Goal: Transaction & Acquisition: Purchase product/service

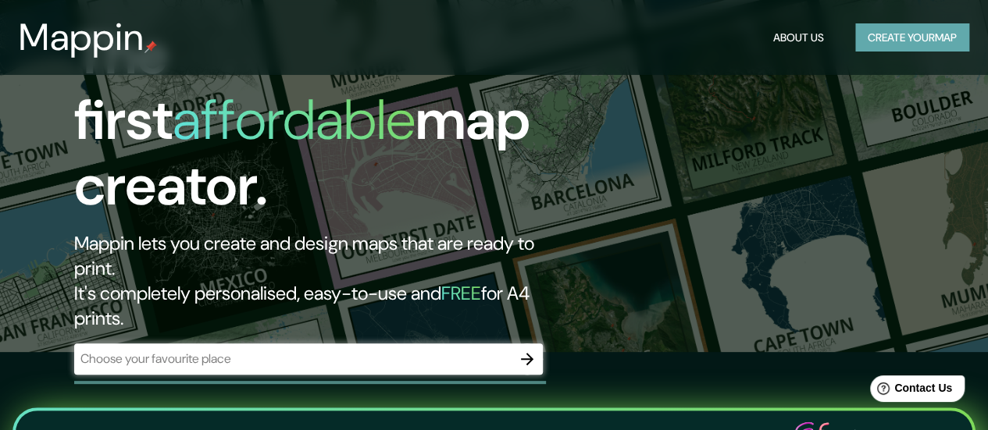
click at [895, 43] on button "Create your map" at bounding box center [912, 37] width 114 height 29
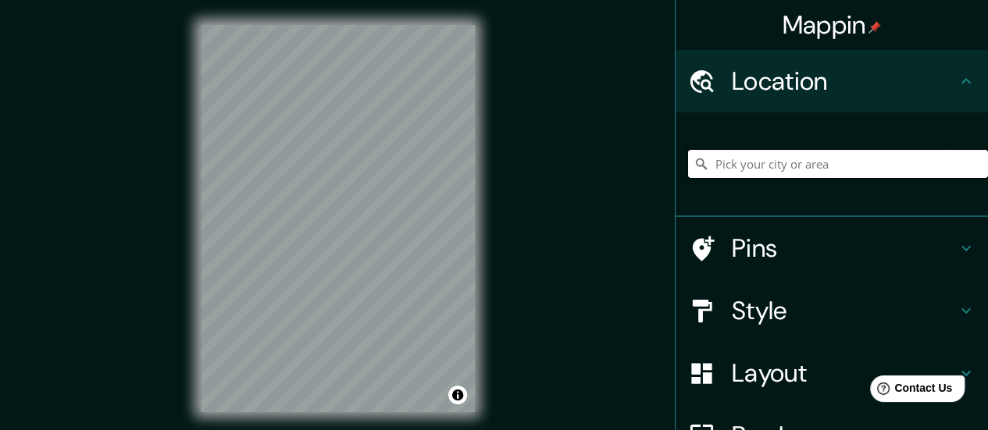
click at [764, 173] on input "Pick your city or area" at bounding box center [838, 164] width 300 height 28
click at [792, 179] on div "[GEOGRAPHIC_DATA] [GEOGRAPHIC_DATA] [GEOGRAPHIC_DATA], [GEOGRAPHIC_DATA] [GEOGR…" at bounding box center [838, 164] width 300 height 78
click at [843, 156] on input "[GEOGRAPHIC_DATA]" at bounding box center [838, 164] width 300 height 28
click at [772, 173] on input "São Paulo, São Paulo, Brasil" at bounding box center [838, 164] width 300 height 28
click at [772, 172] on input "São Paulo, São Paulo, Brasil" at bounding box center [838, 164] width 300 height 28
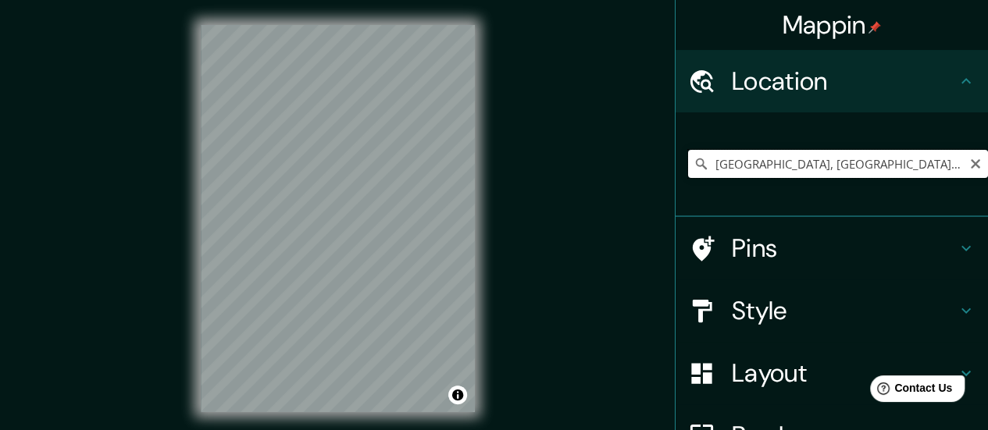
click at [772, 172] on input "São Paulo, São Paulo, Brasil" at bounding box center [838, 164] width 300 height 28
type input "p"
click at [745, 167] on input "[GEOGRAPHIC_DATA], [GEOGRAPHIC_DATA] - [GEOGRAPHIC_DATA], 01120-010, [GEOGRAPHI…" at bounding box center [838, 164] width 300 height 28
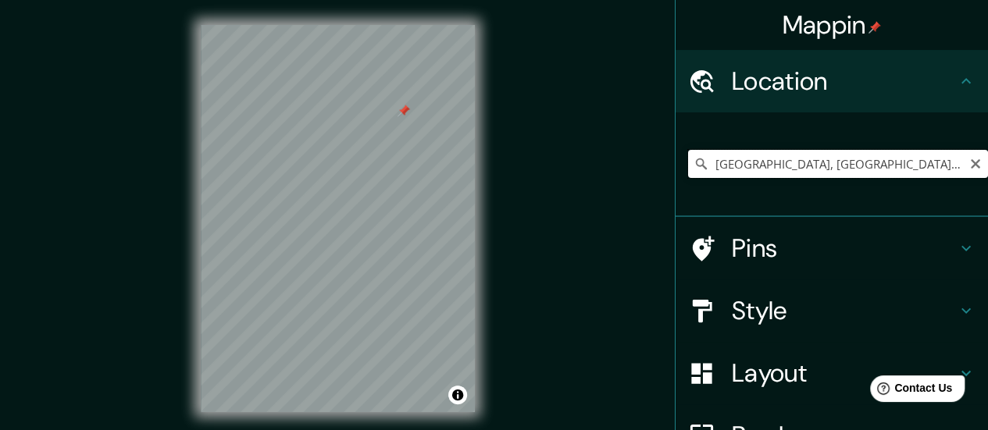
type input "R"
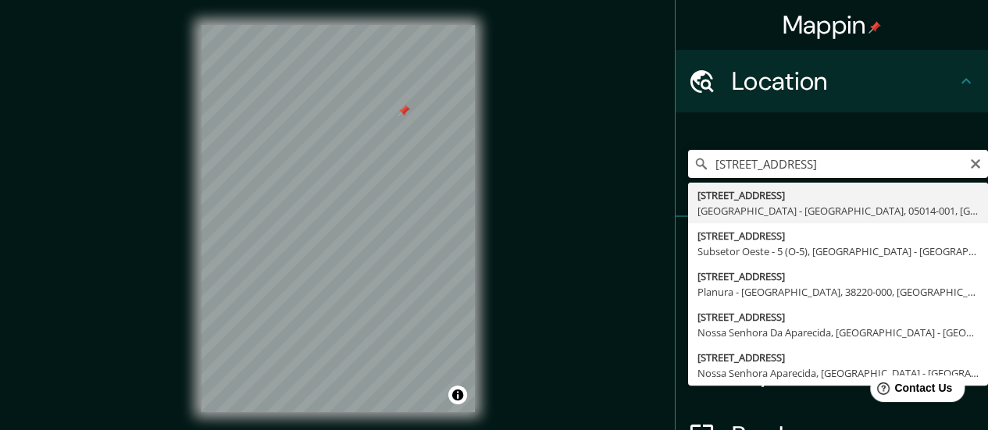
type input "[STREET_ADDRESS]"
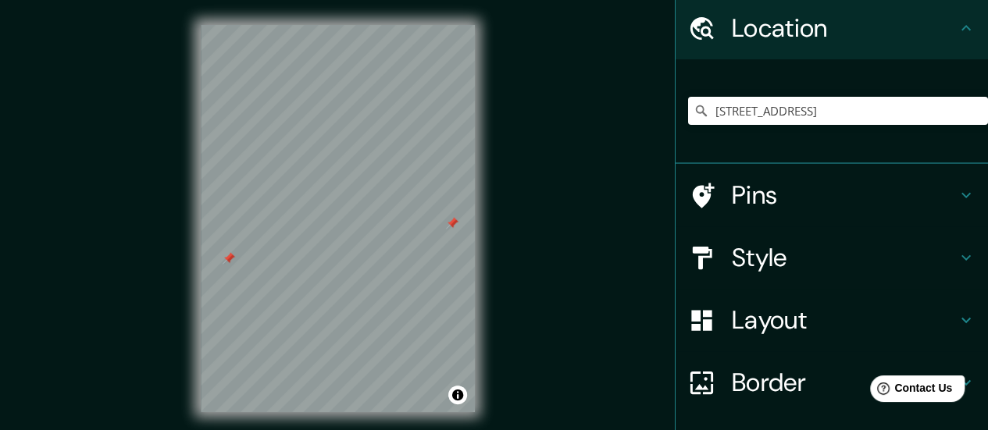
scroll to position [78, 0]
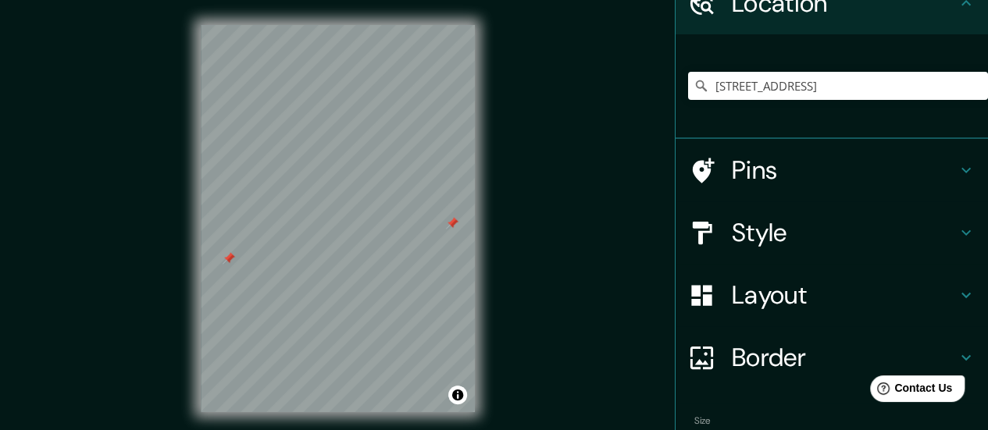
click at [785, 297] on h4 "Layout" at bounding box center [844, 295] width 225 height 31
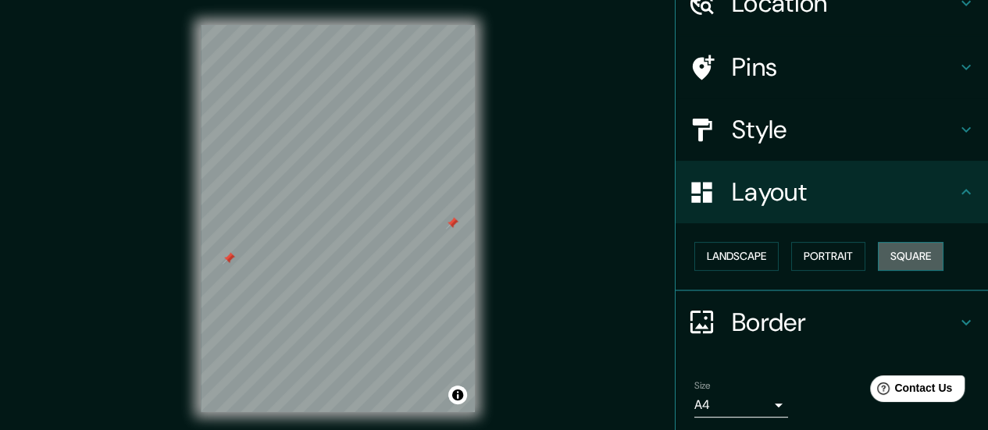
click at [895, 252] on button "Square" at bounding box center [911, 256] width 66 height 29
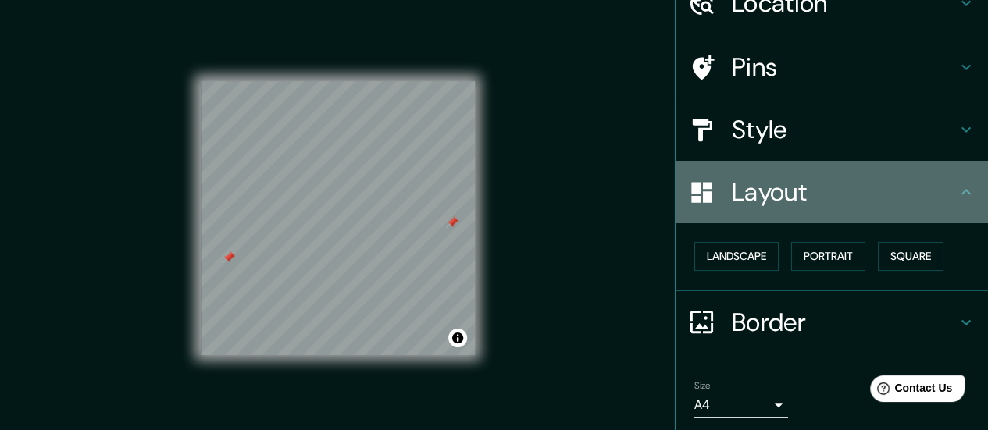
click at [818, 196] on h4 "Layout" at bounding box center [844, 192] width 225 height 31
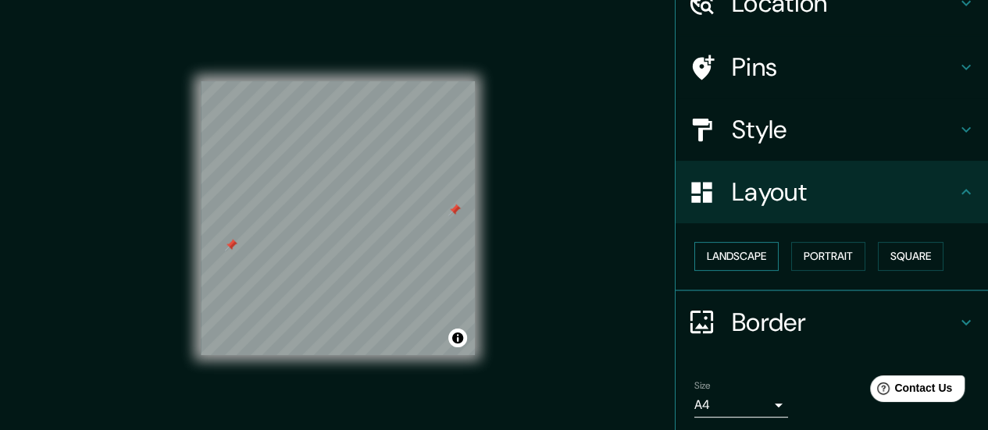
click at [748, 259] on button "Landscape" at bounding box center [736, 256] width 84 height 29
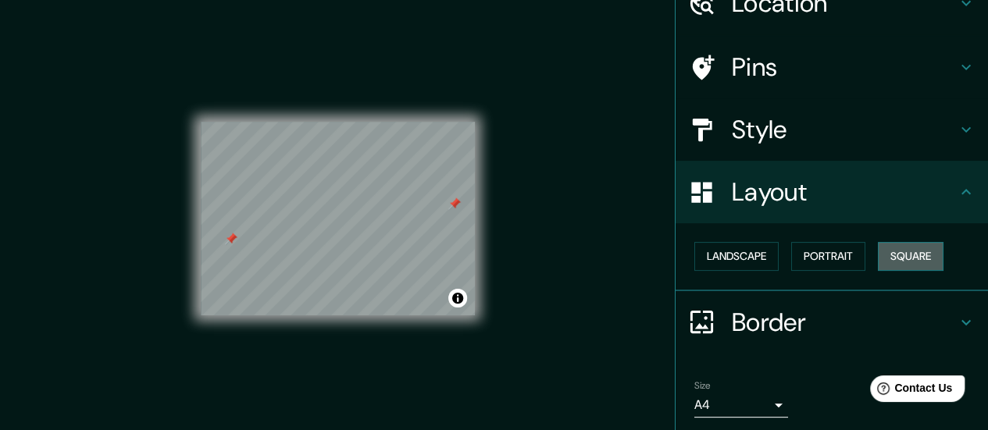
click at [899, 252] on button "Square" at bounding box center [911, 256] width 66 height 29
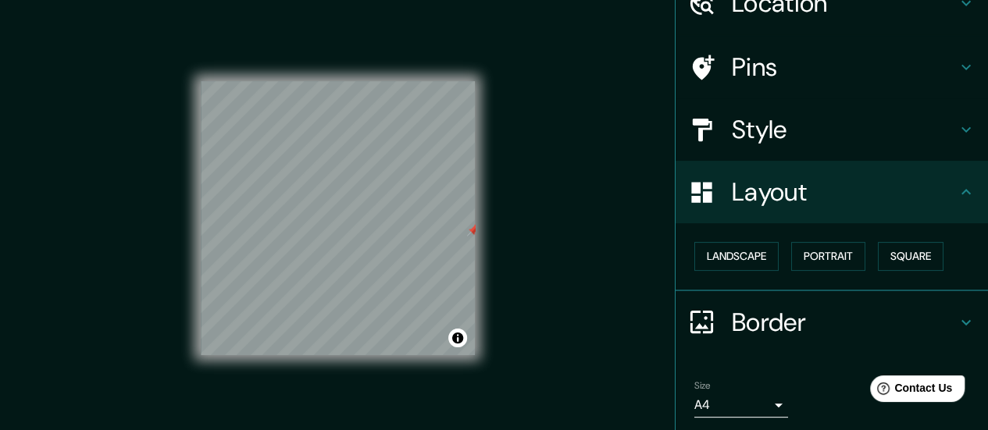
click at [386, 222] on div "© Mapbox © OpenStreetMap Improve this map" at bounding box center [338, 218] width 324 height 437
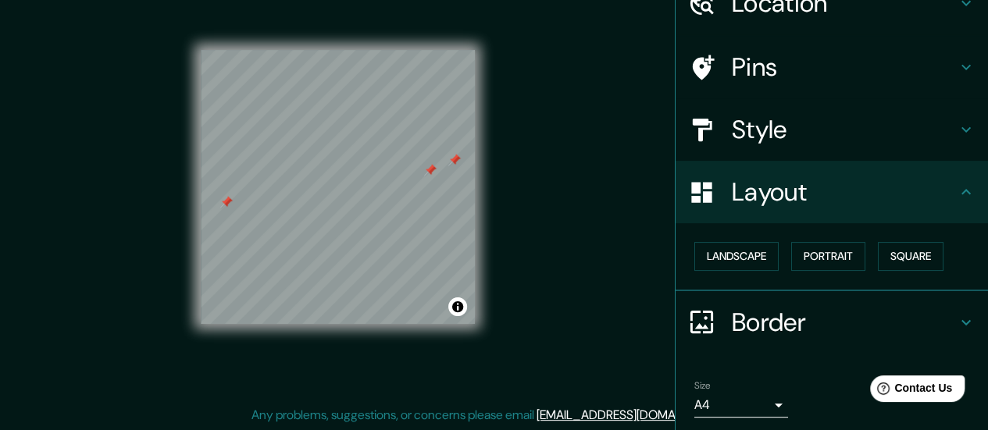
click at [821, 59] on h4 "Pins" at bounding box center [844, 67] width 225 height 31
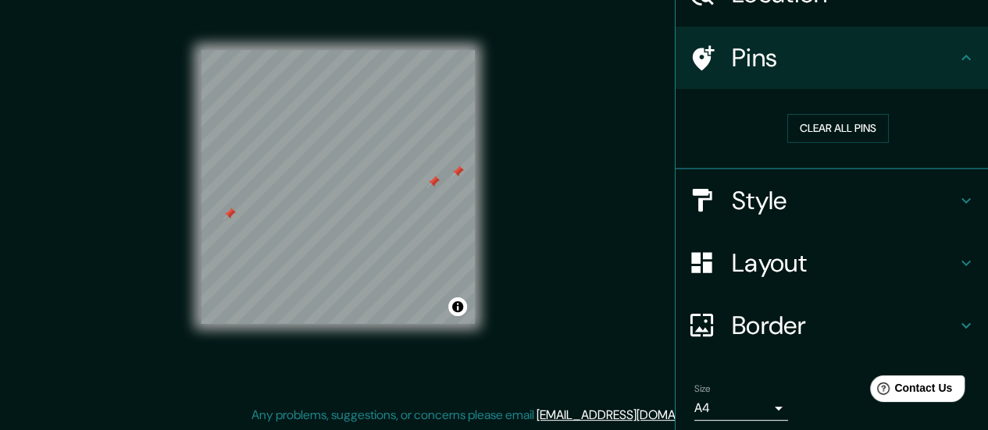
scroll to position [64, 0]
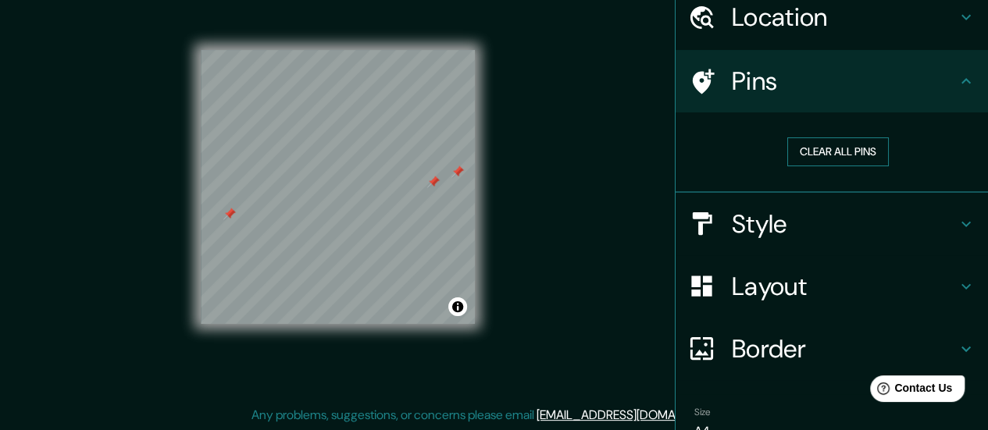
click at [808, 159] on button "Clear all pins" at bounding box center [838, 151] width 102 height 29
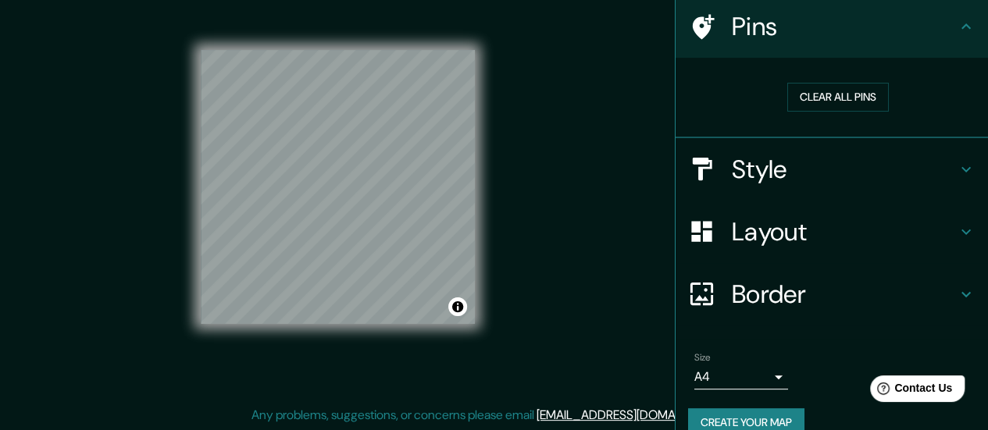
scroll to position [142, 0]
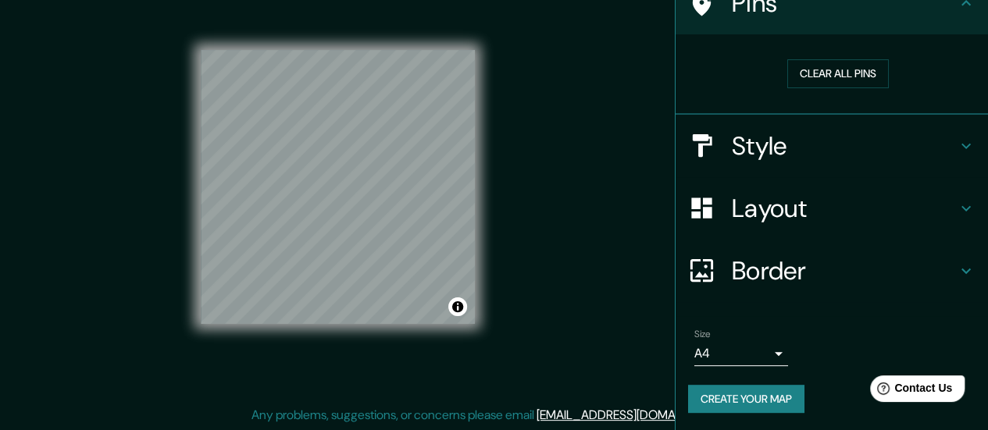
click at [742, 402] on button "Create your map" at bounding box center [746, 399] width 116 height 29
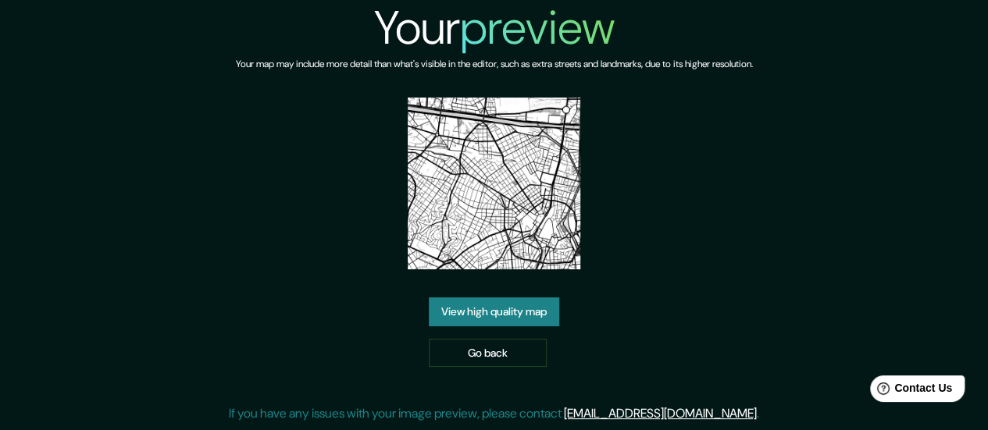
click at [512, 305] on link "View high quality map" at bounding box center [494, 312] width 130 height 29
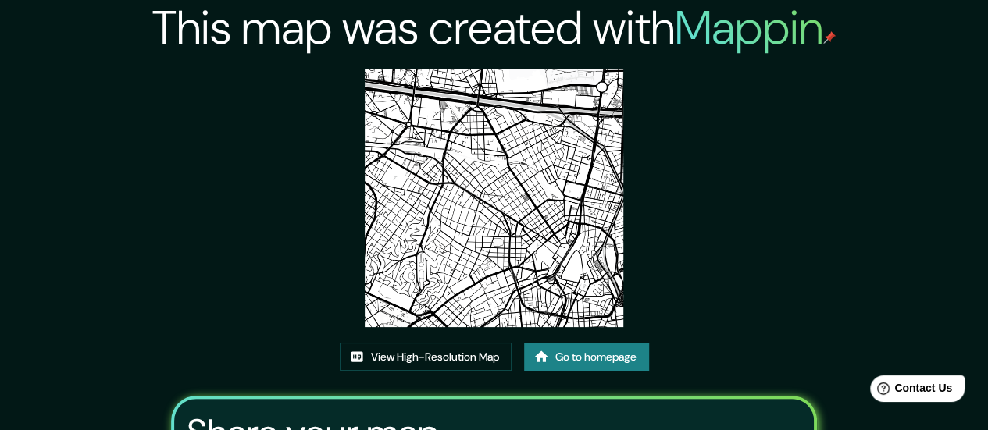
drag, startPoint x: 526, startPoint y: 187, endPoint x: 383, endPoint y: 144, distance: 150.0
click at [383, 144] on img at bounding box center [494, 198] width 259 height 259
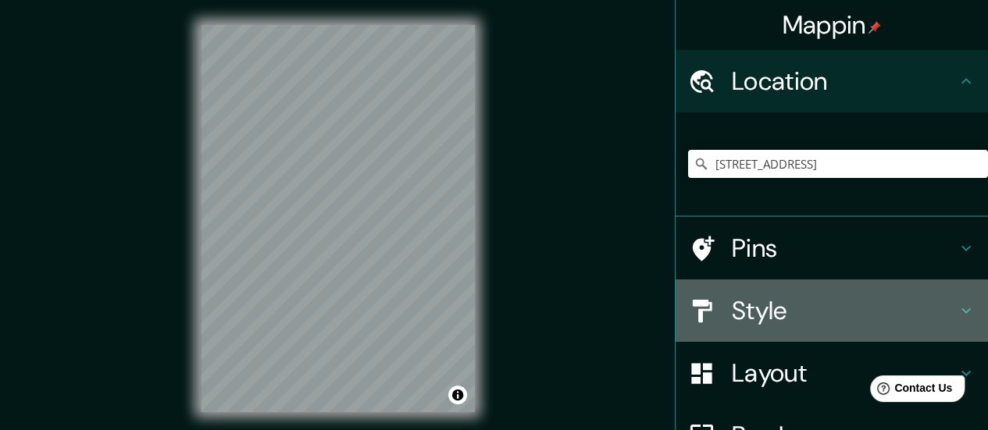
click at [858, 297] on h4 "Style" at bounding box center [844, 310] width 225 height 31
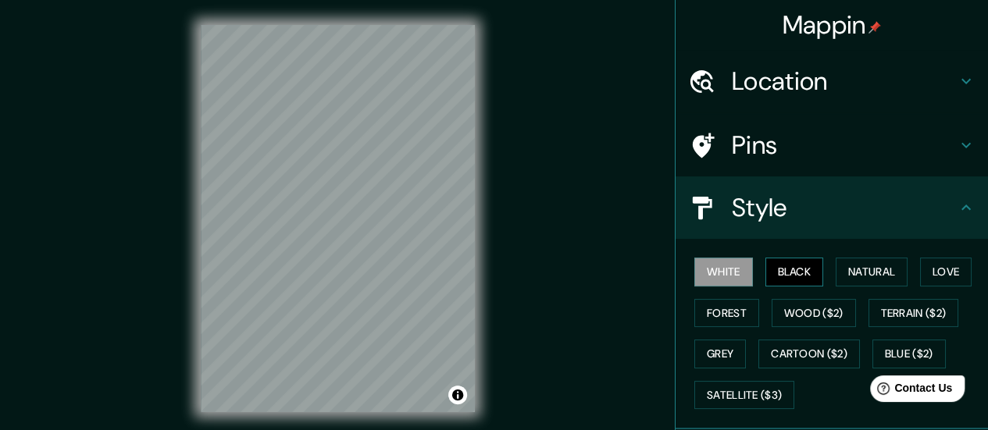
click at [787, 277] on button "Black" at bounding box center [794, 272] width 59 height 29
click at [808, 213] on h4 "Style" at bounding box center [844, 207] width 225 height 31
click at [957, 212] on icon at bounding box center [966, 207] width 19 height 19
click at [865, 73] on h4 "Location" at bounding box center [844, 81] width 225 height 31
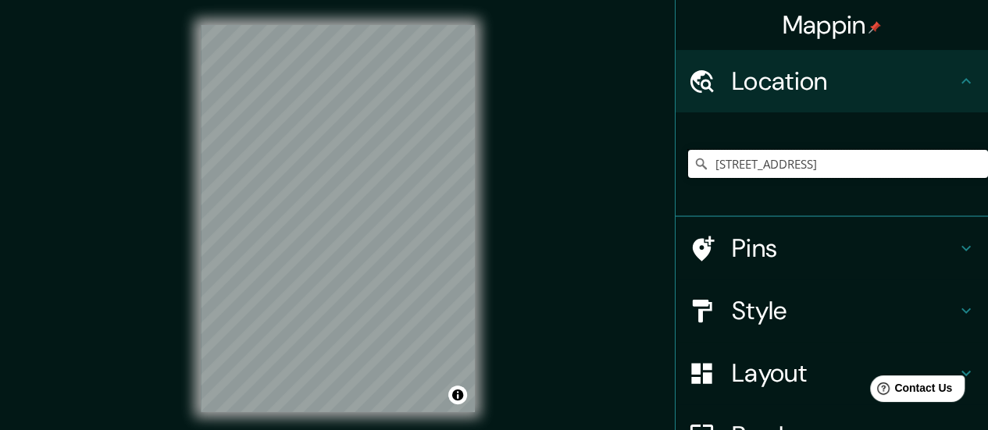
click at [859, 159] on input "[STREET_ADDRESS]" at bounding box center [838, 164] width 300 height 28
click at [828, 160] on input "[STREET_ADDRESS]" at bounding box center [838, 164] width 300 height 28
click at [828, 159] on input "[STREET_ADDRESS]" at bounding box center [838, 164] width 300 height 28
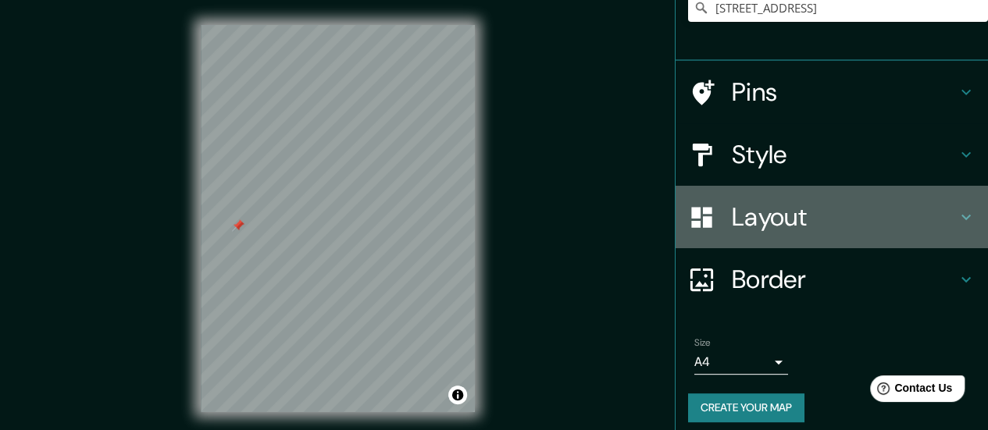
click at [825, 226] on h4 "Layout" at bounding box center [844, 216] width 225 height 31
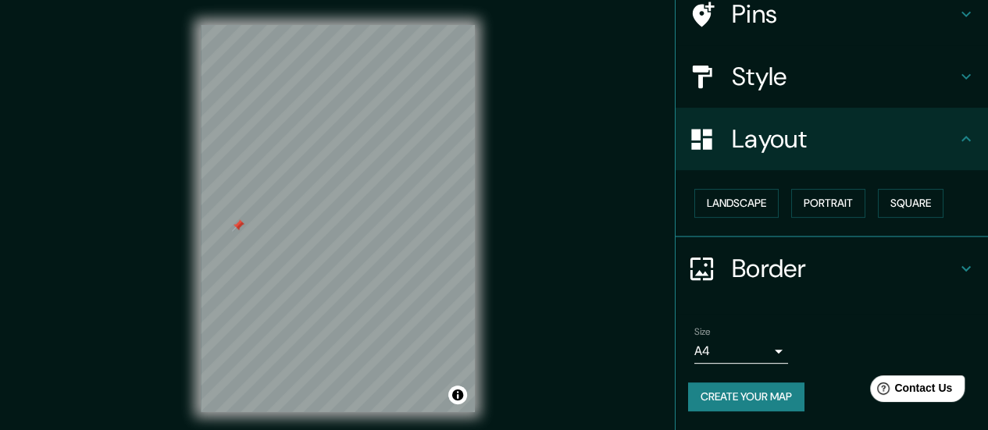
scroll to position [119, 0]
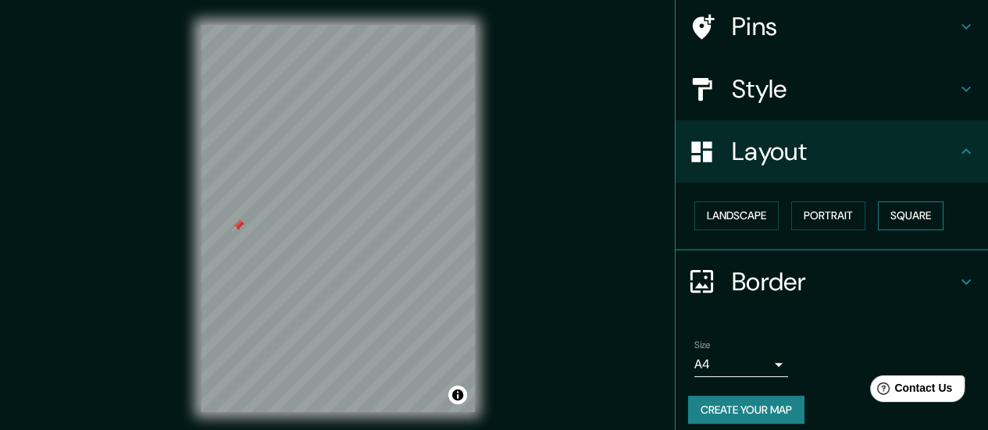
click at [878, 215] on button "Square" at bounding box center [911, 215] width 66 height 29
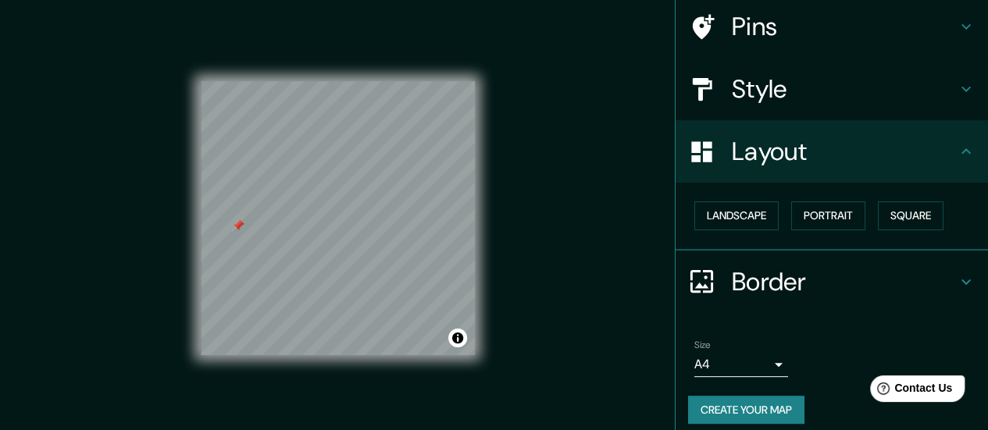
click at [818, 162] on h4 "Layout" at bounding box center [844, 151] width 225 height 31
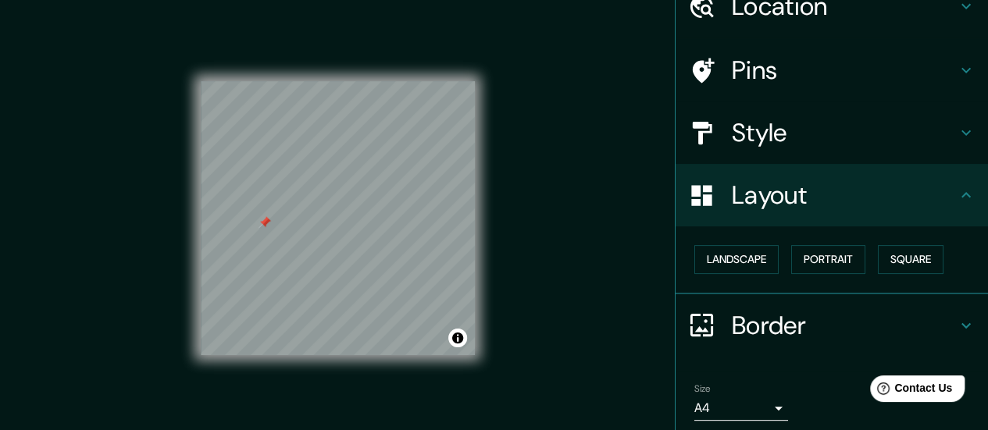
scroll to position [0, 0]
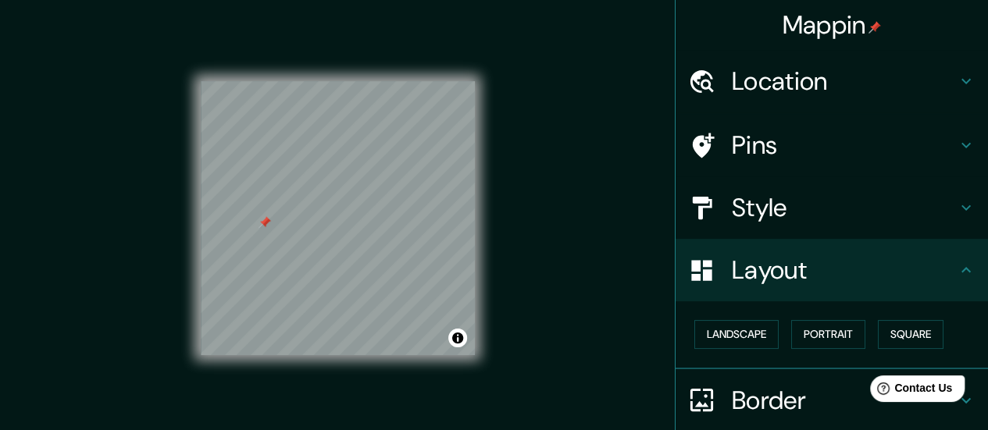
click at [931, 79] on h4 "Location" at bounding box center [844, 81] width 225 height 31
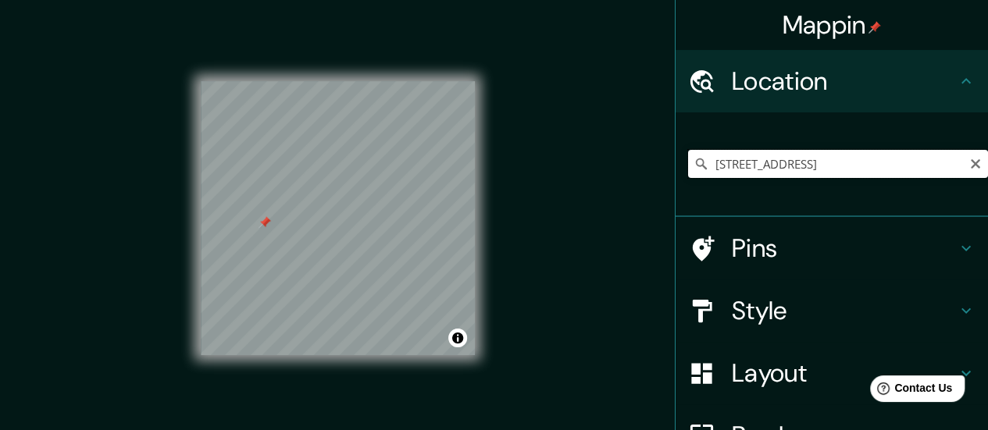
click at [808, 156] on input "[STREET_ADDRESS]" at bounding box center [838, 164] width 300 height 28
click at [808, 155] on input "[STREET_ADDRESS]" at bounding box center [838, 164] width 300 height 28
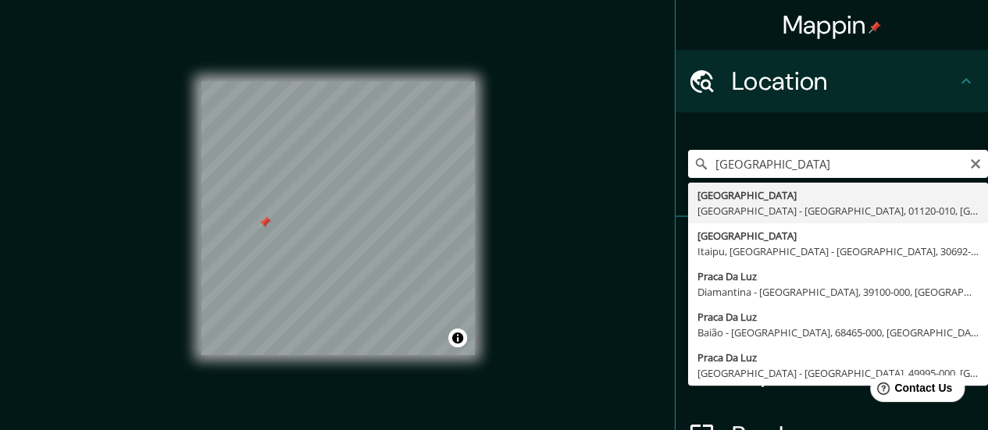
type input "[GEOGRAPHIC_DATA], [GEOGRAPHIC_DATA] - [GEOGRAPHIC_DATA], 01120-010, [GEOGRAPHI…"
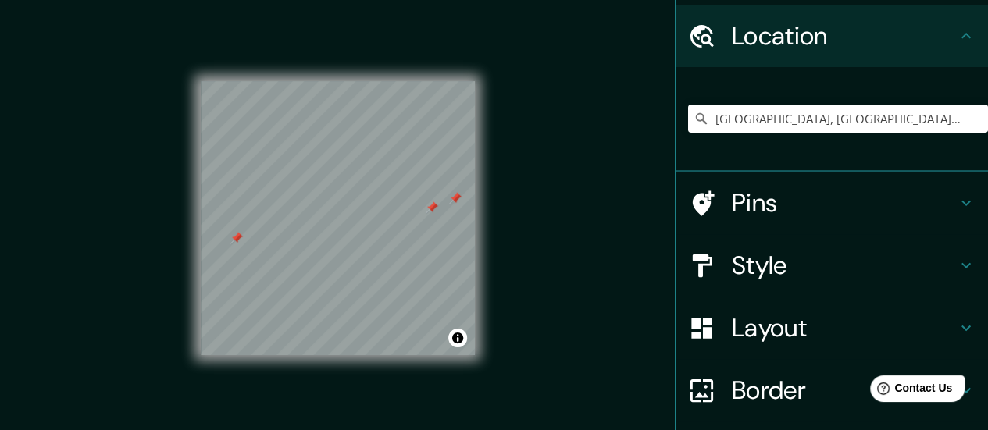
scroll to position [78, 0]
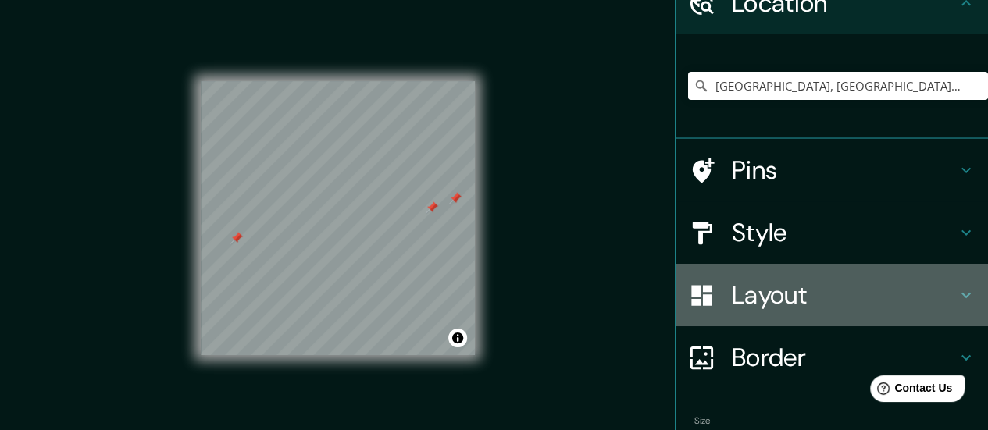
click at [831, 289] on h4 "Layout" at bounding box center [844, 295] width 225 height 31
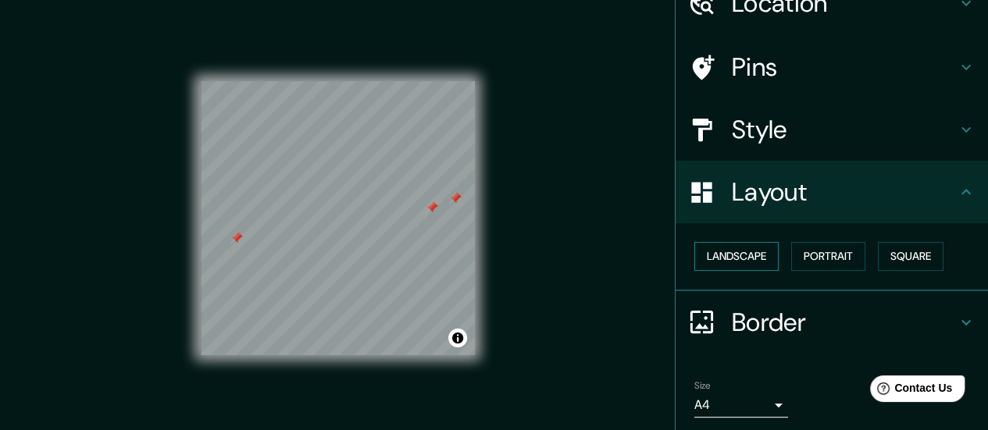
click at [754, 254] on button "Landscape" at bounding box center [736, 256] width 84 height 29
